Goal: Book appointment/travel/reservation

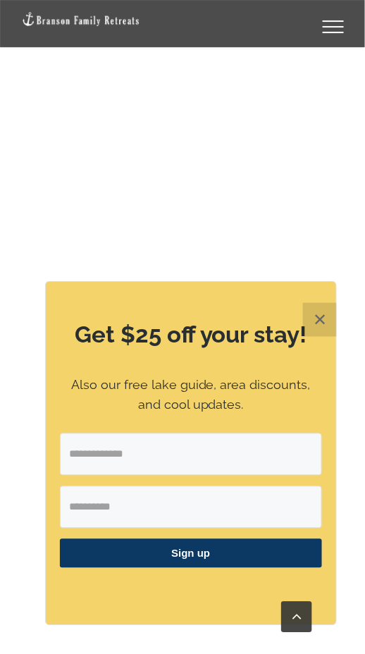
scroll to position [1475, 0]
click at [328, 337] on button "✕" at bounding box center [320, 320] width 34 height 34
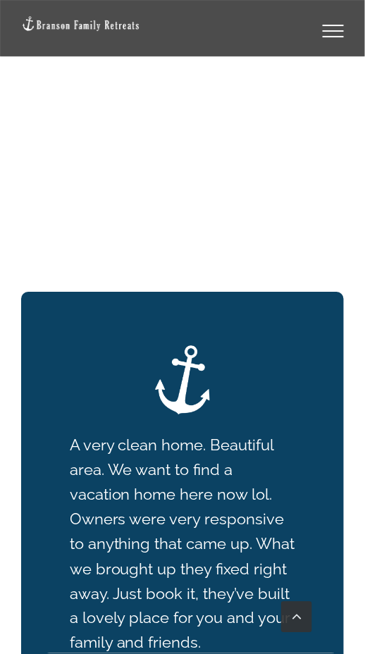
scroll to position [4525, 0]
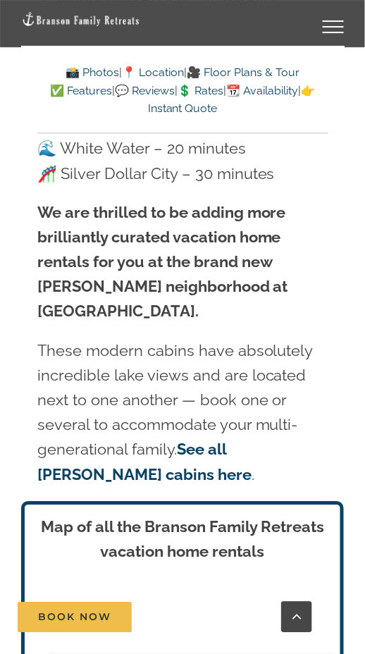
scroll to position [5022, 0]
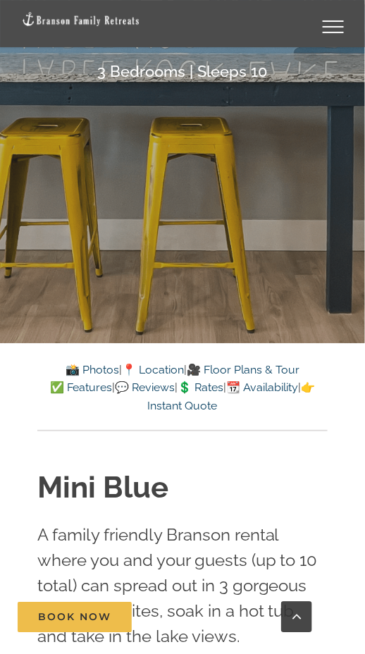
scroll to position [382, 0]
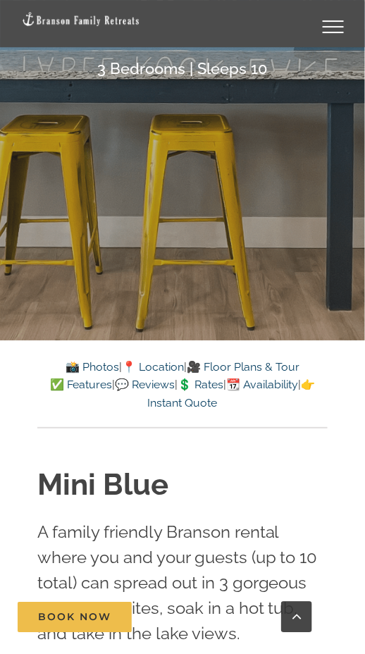
click at [199, 405] on link "👉 Instant Quote" at bounding box center [232, 394] width 168 height 32
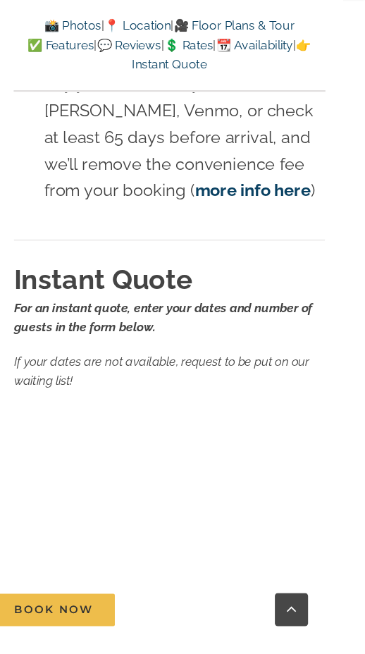
scroll to position [11316, 0]
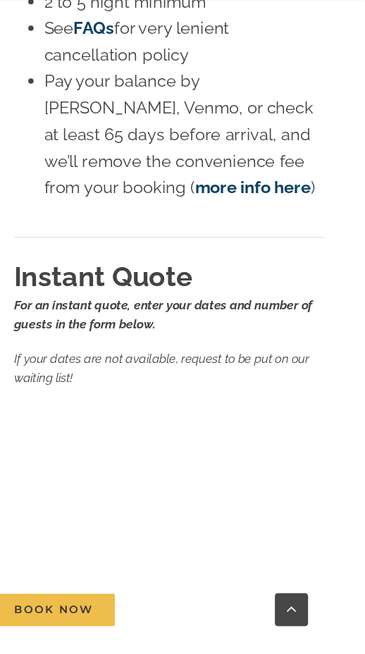
scroll to position [382, 0]
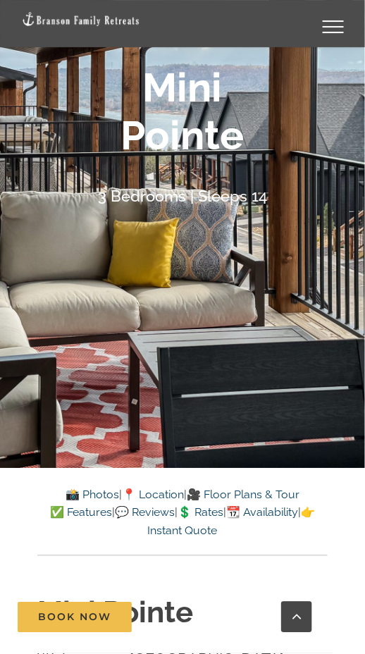
click at [207, 532] on link "👉 Instant Quote" at bounding box center [232, 522] width 168 height 32
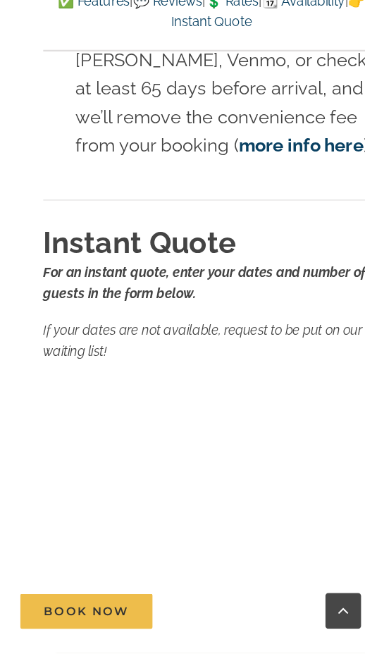
scroll to position [10625, 0]
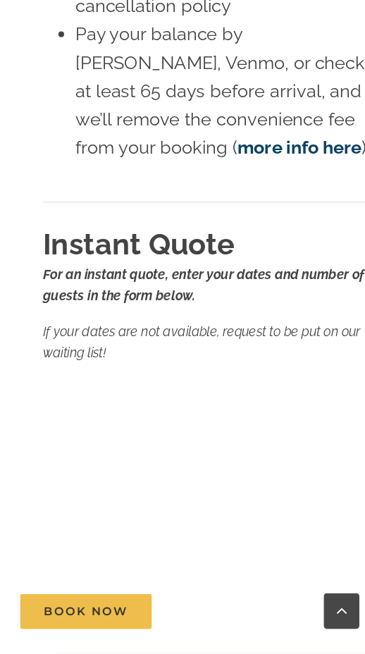
scroll to position [254, 0]
